Goal: Browse casually

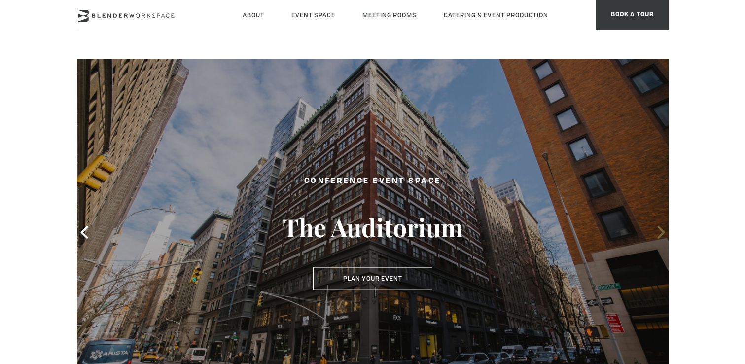
click at [659, 230] on icon at bounding box center [661, 232] width 13 height 13
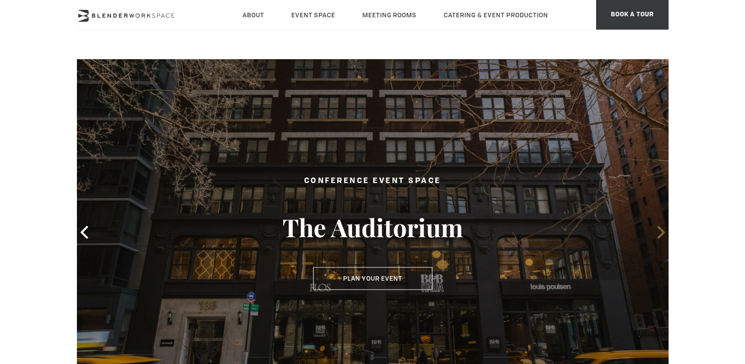
click at [659, 230] on icon at bounding box center [661, 232] width 13 height 13
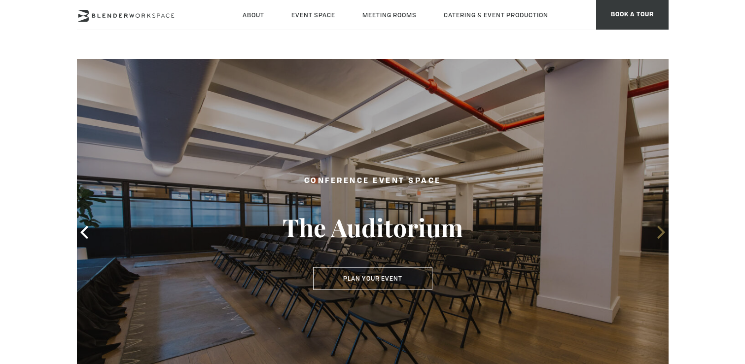
click at [659, 230] on icon at bounding box center [661, 232] width 13 height 13
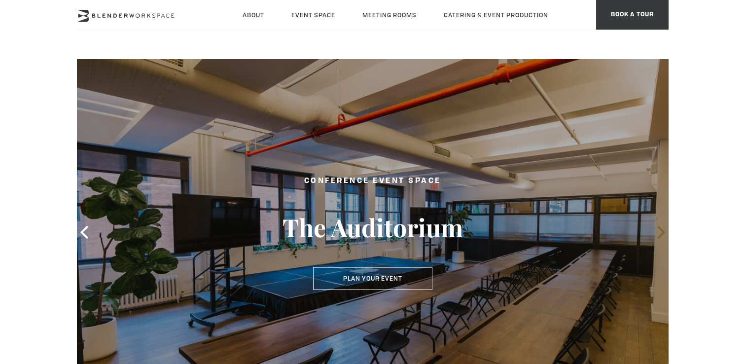
click at [659, 230] on icon at bounding box center [661, 232] width 13 height 13
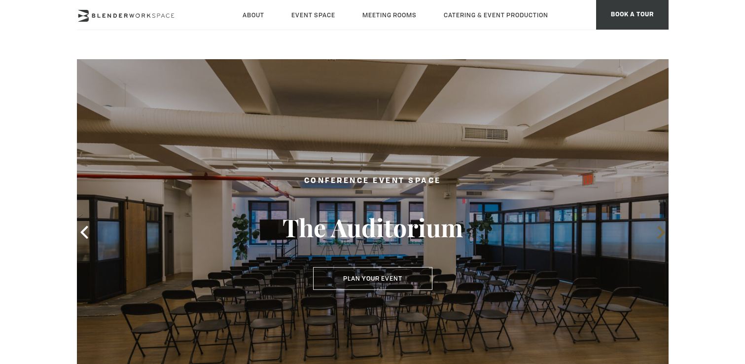
click at [659, 230] on icon at bounding box center [661, 232] width 13 height 13
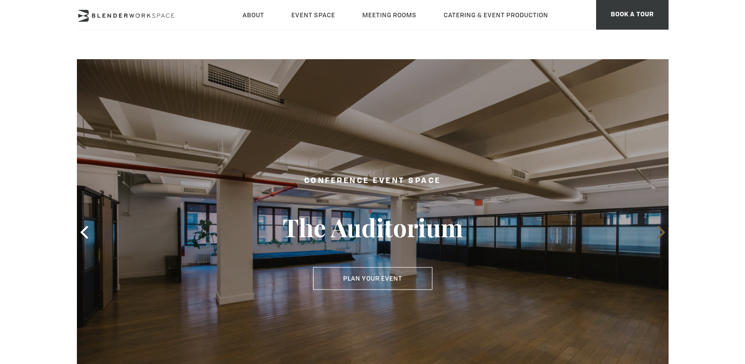
click at [659, 230] on icon at bounding box center [661, 232] width 13 height 13
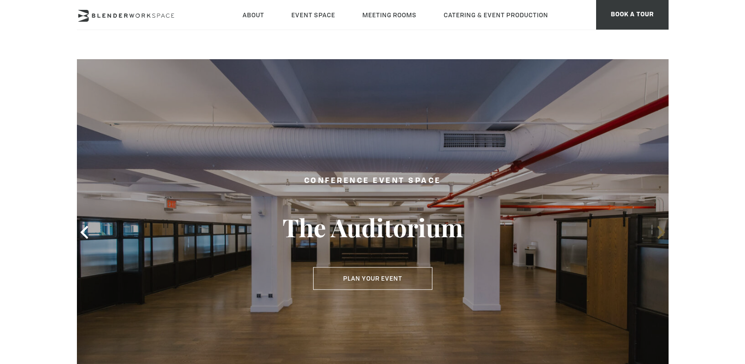
click at [659, 230] on icon at bounding box center [661, 232] width 13 height 13
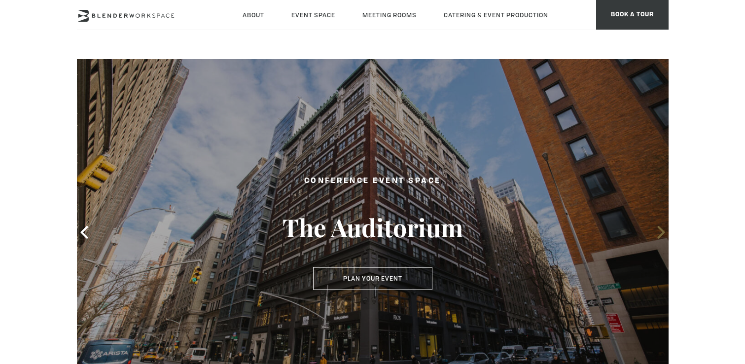
click at [660, 231] on icon at bounding box center [661, 232] width 13 height 13
